Goal: Information Seeking & Learning: Find contact information

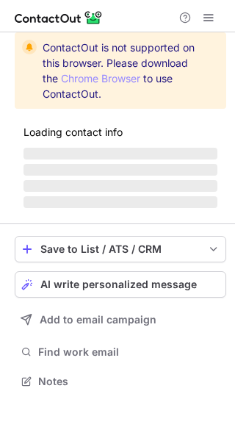
scroll to position [353, 235]
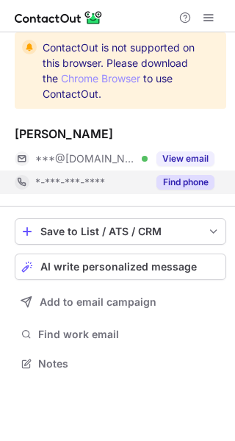
click at [182, 186] on button "Find phone" at bounding box center [186, 182] width 58 height 15
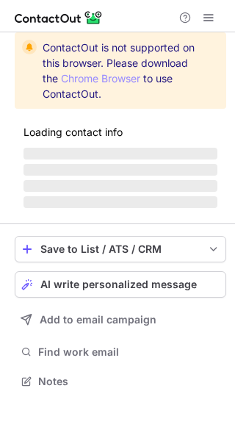
scroll to position [353, 235]
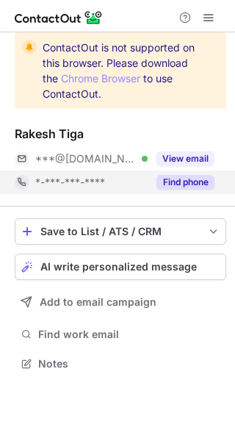
click at [180, 178] on button "Find phone" at bounding box center [186, 182] width 58 height 15
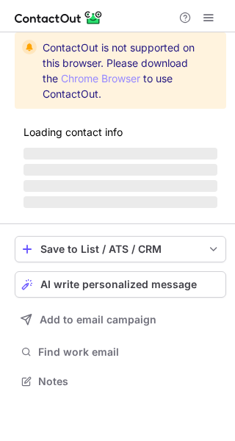
scroll to position [377, 235]
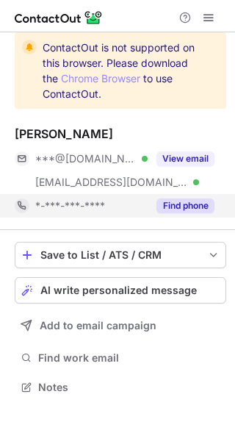
click at [196, 205] on button "Find phone" at bounding box center [186, 206] width 58 height 15
